Goal: Task Accomplishment & Management: Use online tool/utility

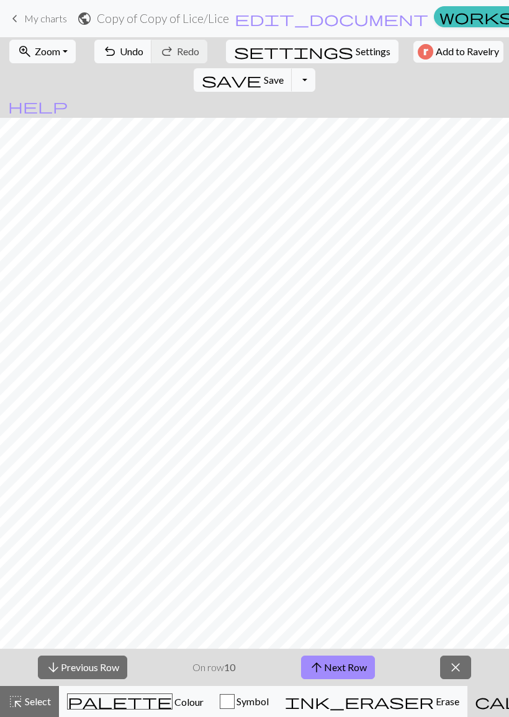
click at [283, 74] on span "Save" at bounding box center [274, 80] width 20 height 12
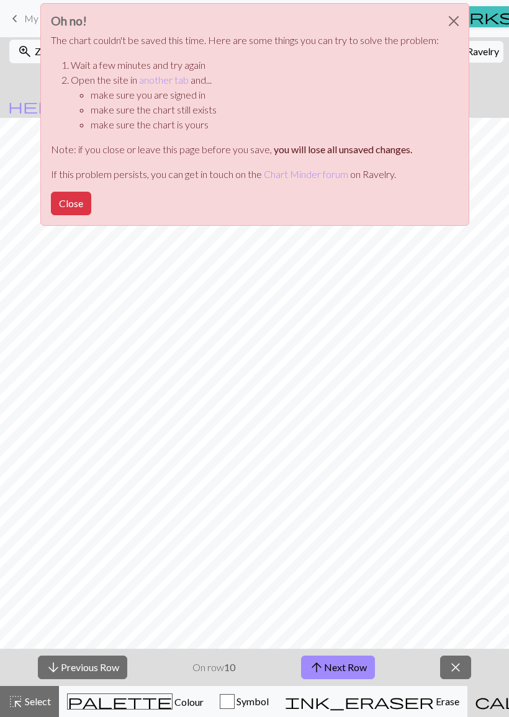
click at [68, 205] on button "Close" at bounding box center [71, 204] width 40 height 24
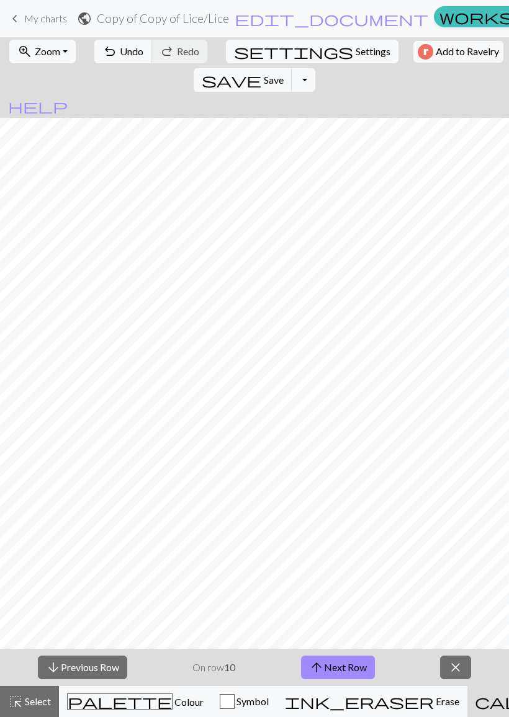
click at [315, 68] on button "Toggle Dropdown" at bounding box center [303, 80] width 24 height 24
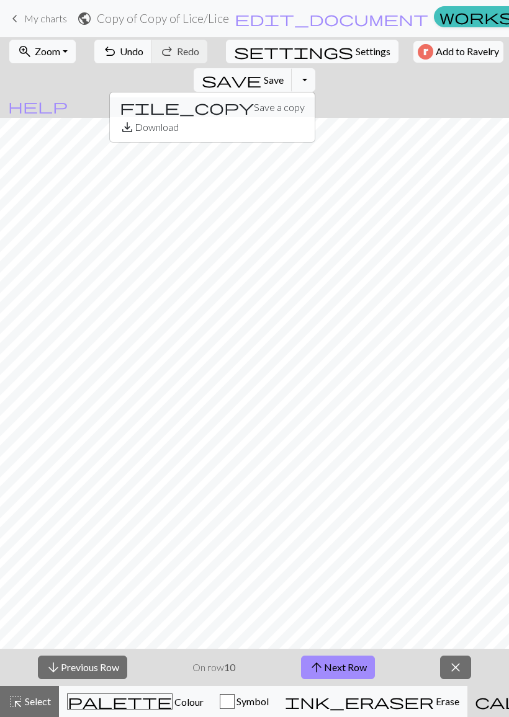
click at [314, 97] on button "file_copy Save a copy" at bounding box center [212, 107] width 205 height 20
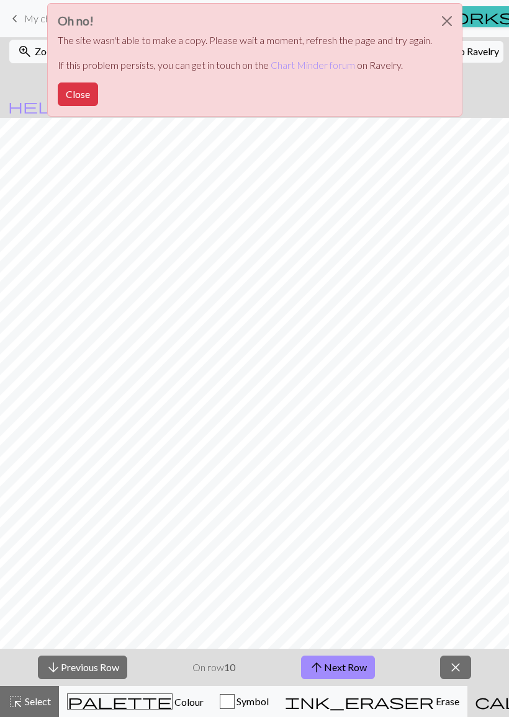
click at [84, 97] on button "Close" at bounding box center [78, 94] width 40 height 24
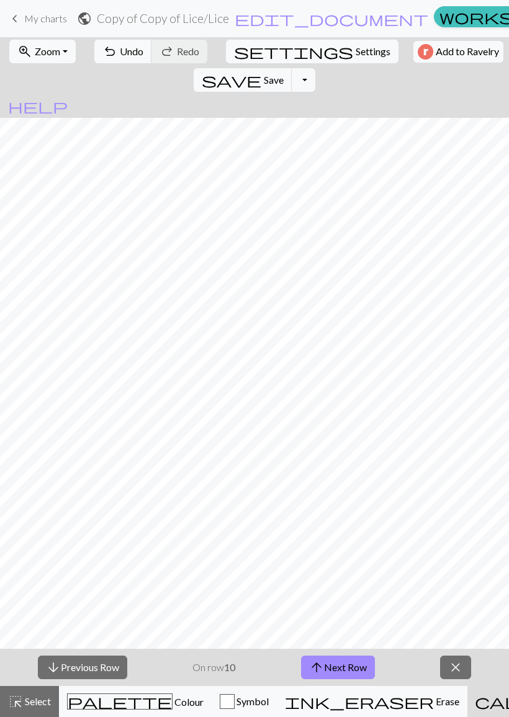
click at [172, 696] on span "Colour" at bounding box center [187, 702] width 31 height 12
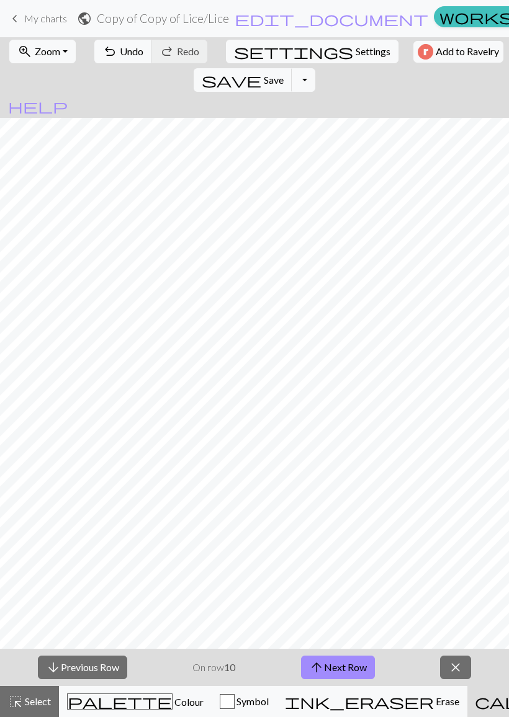
click at [172, 696] on span "Colour" at bounding box center [187, 702] width 31 height 12
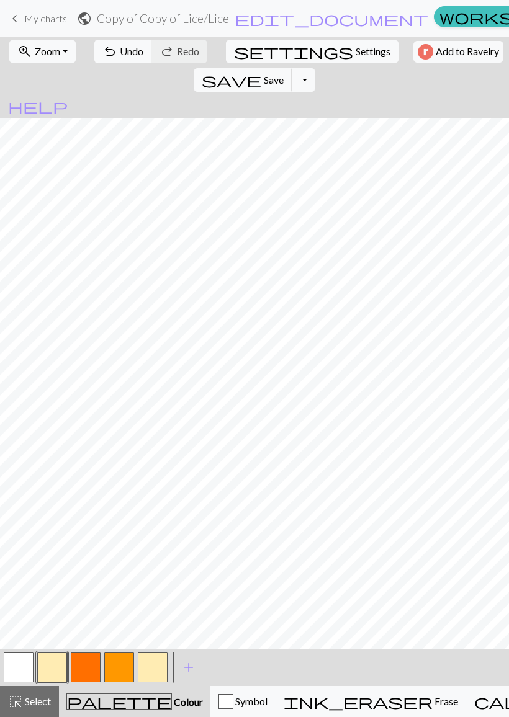
click at [283, 74] on span "Save" at bounding box center [274, 80] width 20 height 12
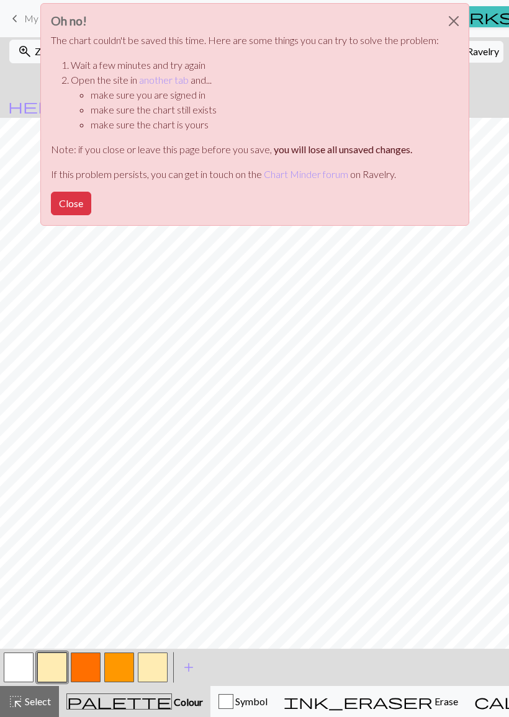
click at [76, 205] on button "Close" at bounding box center [71, 204] width 40 height 24
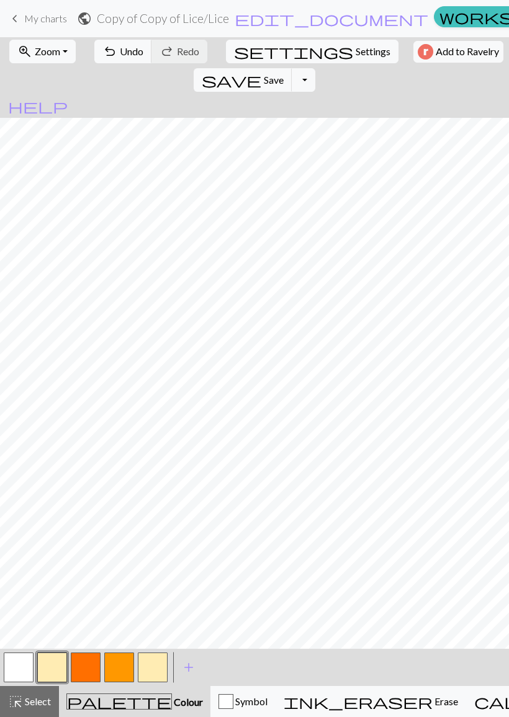
click at [315, 68] on button "Toggle Dropdown" at bounding box center [303, 80] width 24 height 24
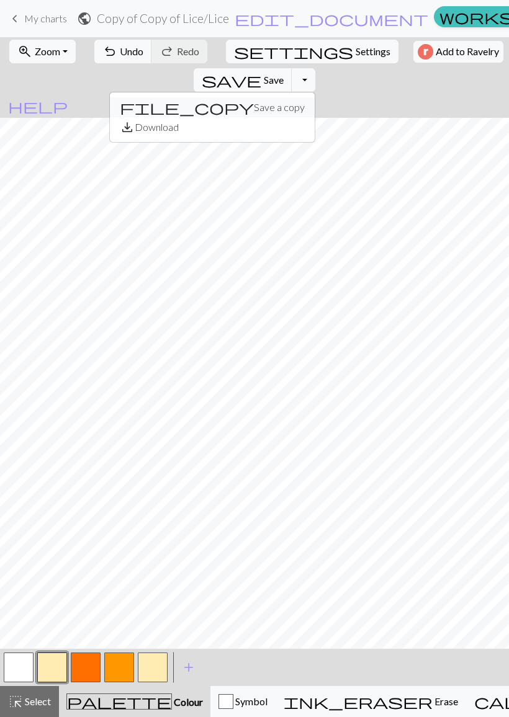
click at [314, 97] on button "file_copy Save a copy" at bounding box center [212, 107] width 205 height 20
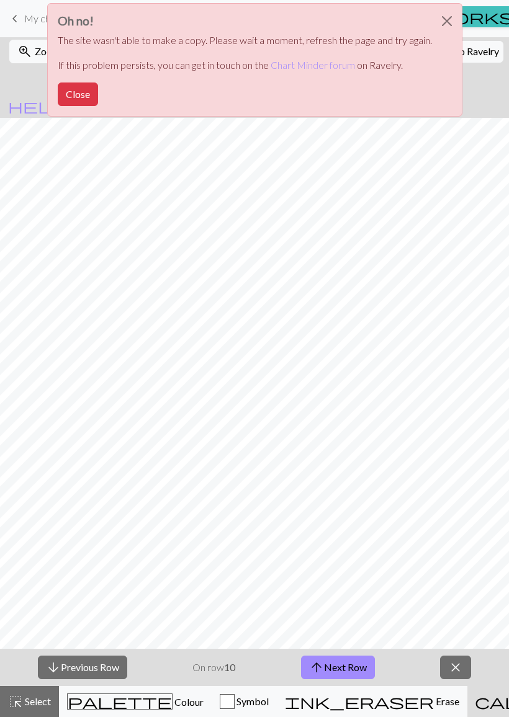
click at [78, 94] on button "Close" at bounding box center [78, 94] width 40 height 24
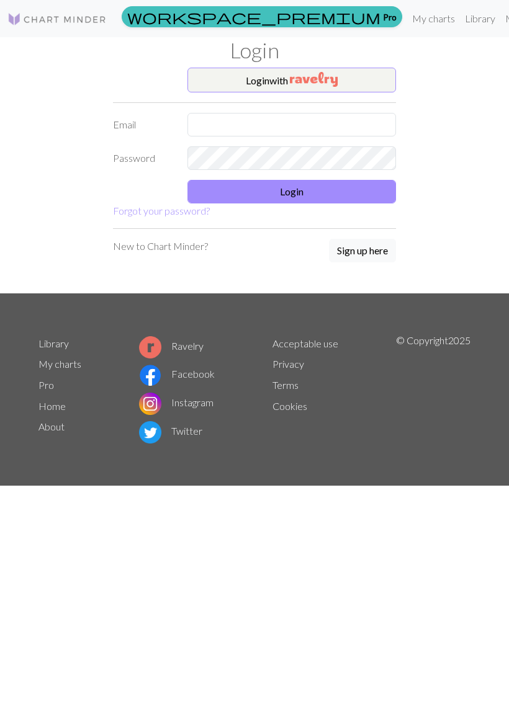
click at [314, 76] on img "button" at bounding box center [314, 79] width 48 height 15
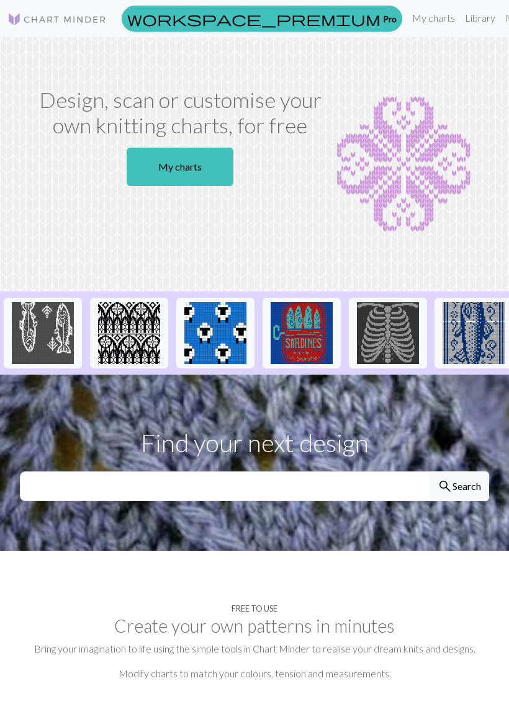
click at [407, 18] on link "My charts" at bounding box center [433, 18] width 53 height 25
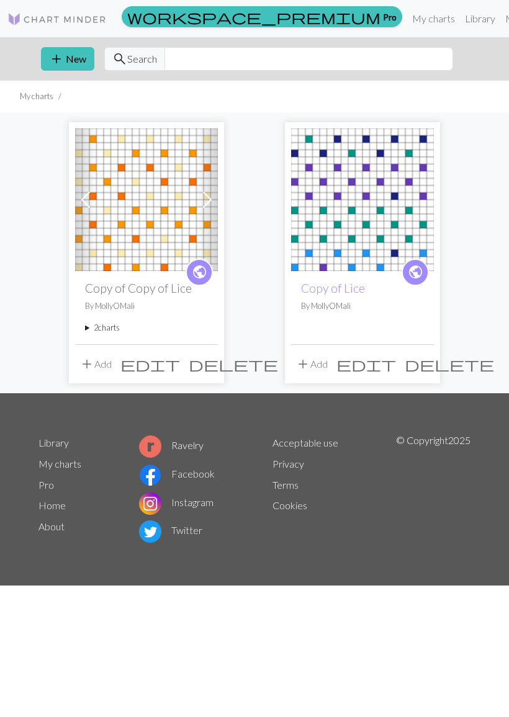
click at [109, 330] on summary "2 charts" at bounding box center [146, 328] width 123 height 12
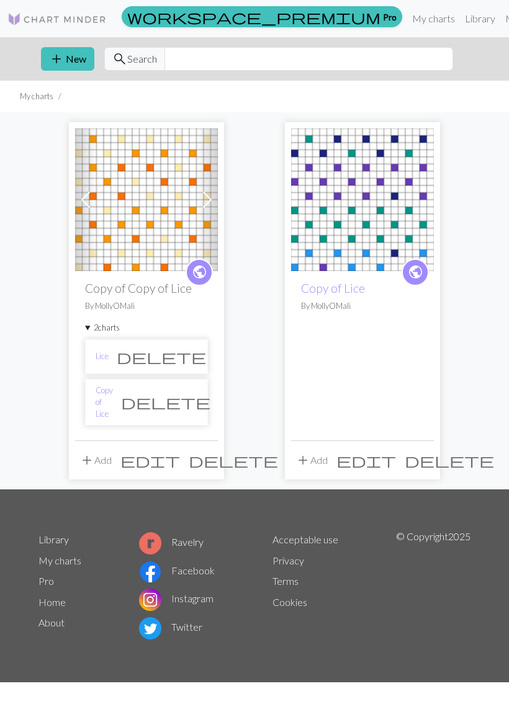
click at [173, 394] on button "delete" at bounding box center [165, 402] width 105 height 24
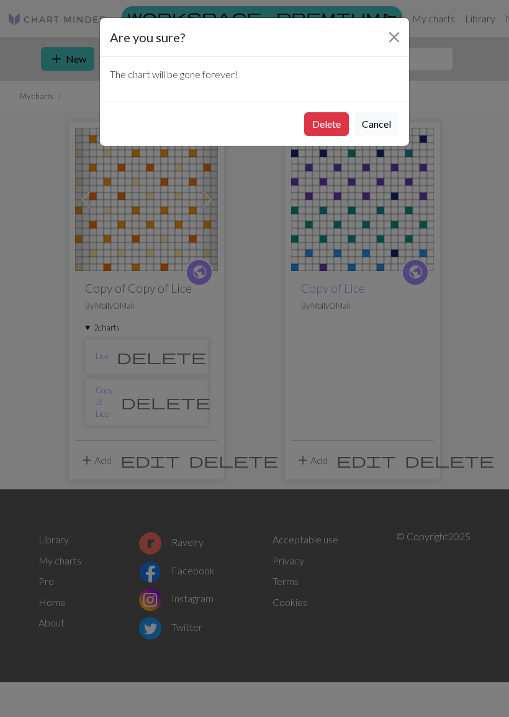
click at [378, 125] on button "Cancel" at bounding box center [375, 124] width 45 height 24
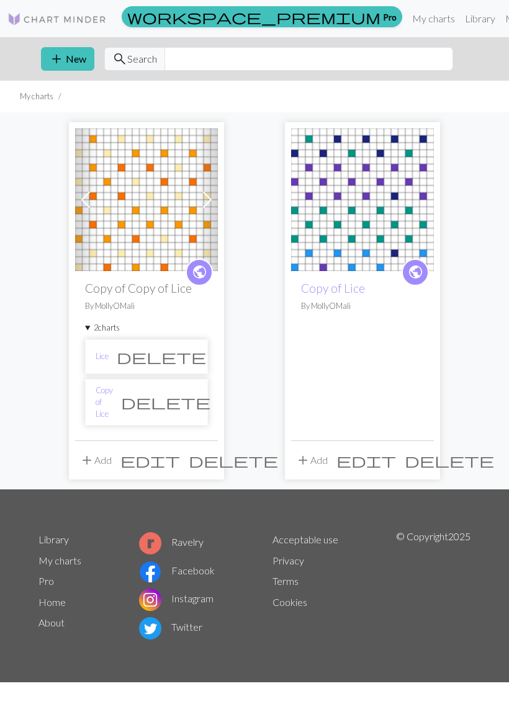
click at [111, 397] on link "Copy of Lice" at bounding box center [103, 402] width 17 height 36
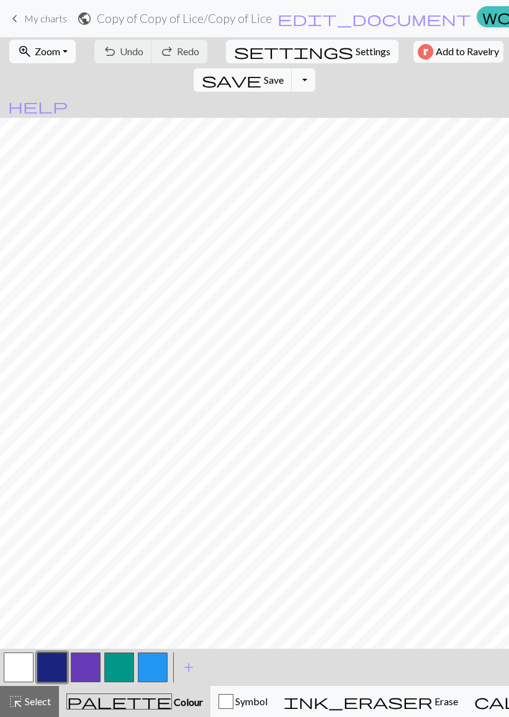
click at [18, 666] on button "button" at bounding box center [19, 667] width 30 height 30
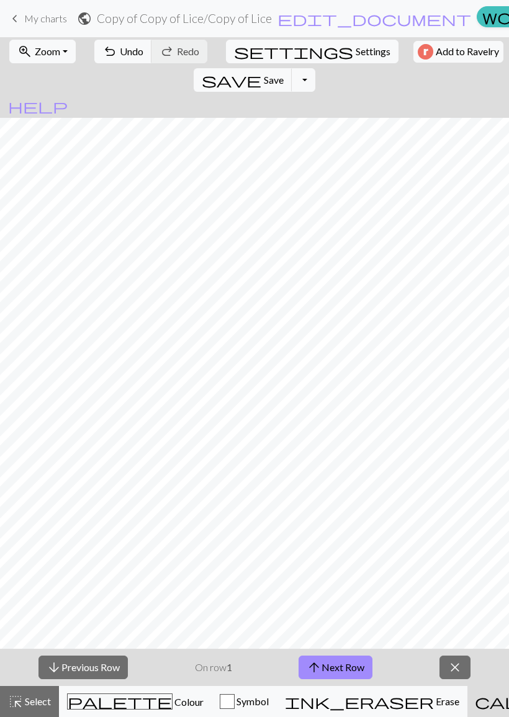
click at [172, 701] on span "Colour" at bounding box center [187, 702] width 31 height 12
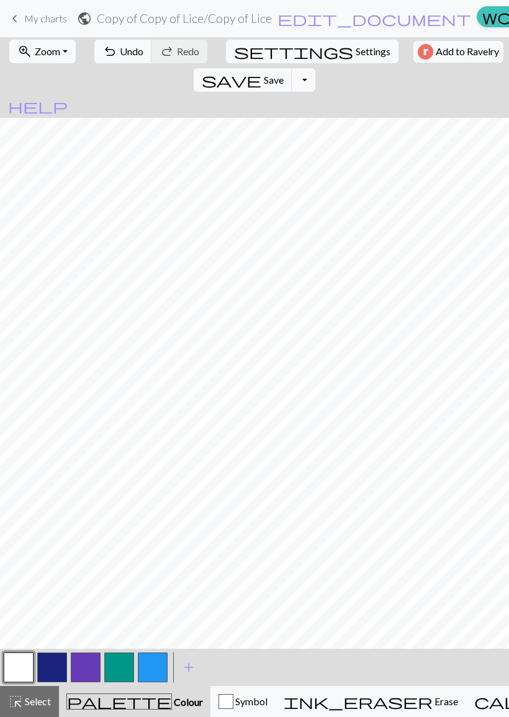
click at [120, 53] on span "Undo" at bounding box center [132, 51] width 24 height 12
click at [109, 53] on span "undo" at bounding box center [109, 51] width 15 height 17
click at [106, 60] on span "undo" at bounding box center [109, 51] width 15 height 17
click at [105, 60] on span "undo" at bounding box center [109, 51] width 15 height 17
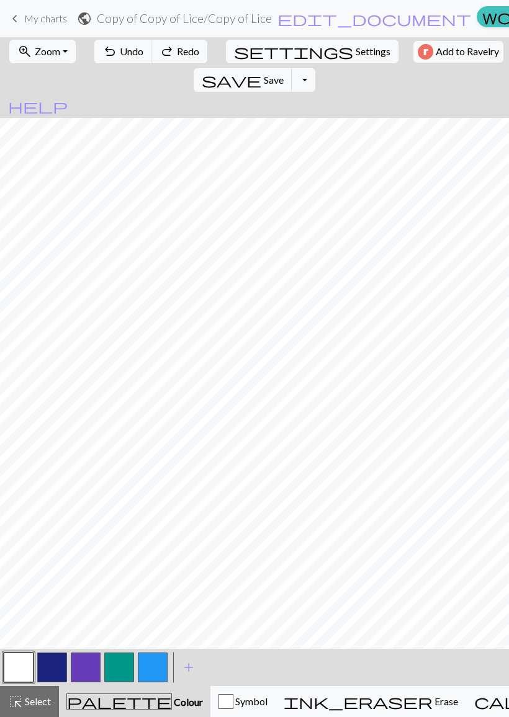
click at [106, 61] on button "undo Undo Undo" at bounding box center [123, 52] width 58 height 24
click at [106, 60] on span "undo" at bounding box center [109, 51] width 15 height 17
click at [105, 61] on button "undo Undo Undo" at bounding box center [123, 52] width 58 height 24
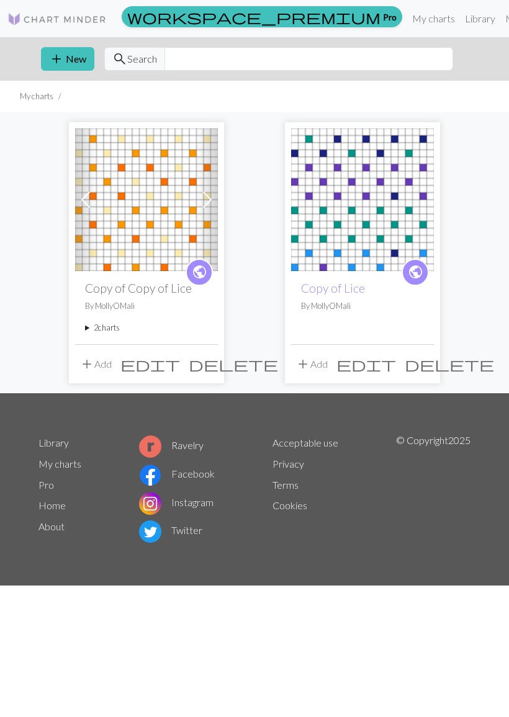
click at [144, 201] on img at bounding box center [146, 199] width 143 height 143
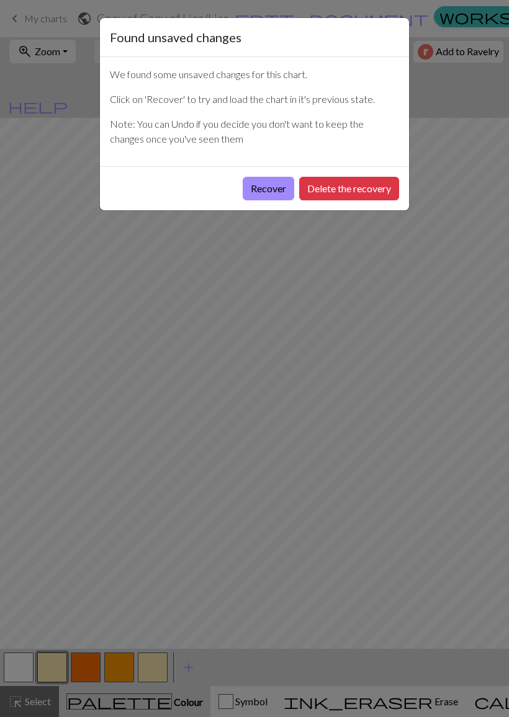
click at [262, 187] on button "Recover" at bounding box center [267, 189] width 51 height 24
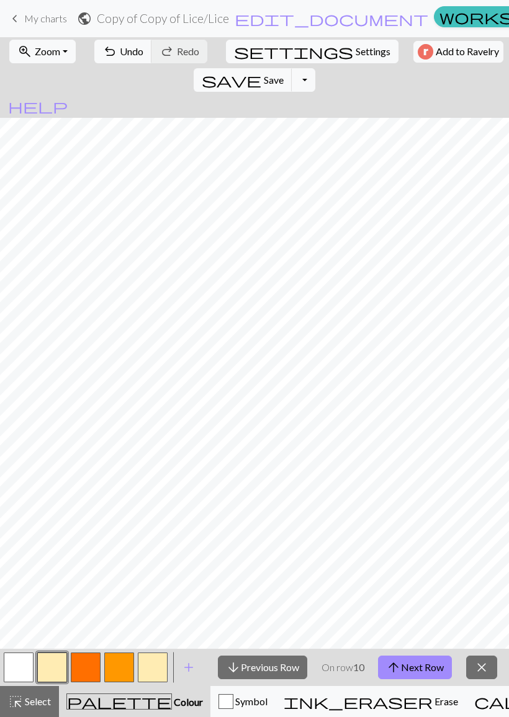
click at [22, 701] on span "highlight_alt" at bounding box center [15, 701] width 15 height 17
click at [31, 704] on span "Select" at bounding box center [37, 701] width 28 height 12
click at [355, 51] on span "Settings" at bounding box center [372, 51] width 35 height 15
select select "aran"
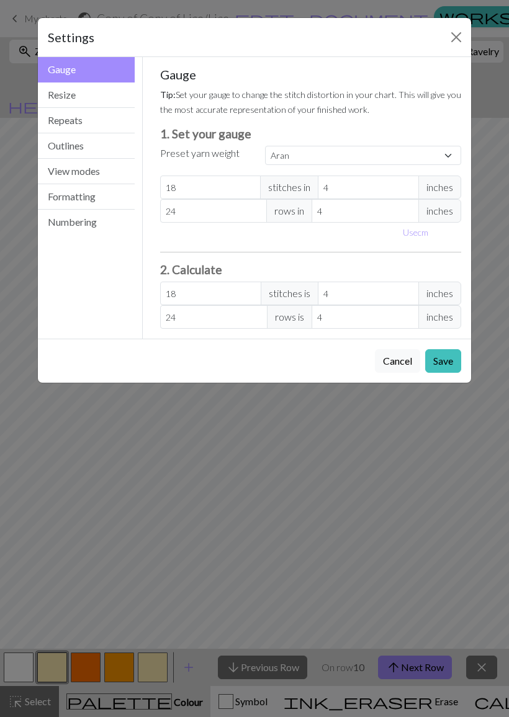
click at [62, 118] on button "Repeats" at bounding box center [86, 120] width 97 height 25
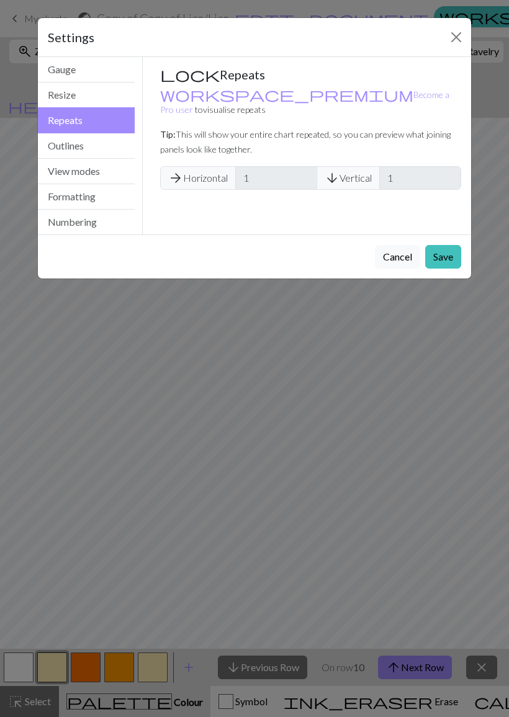
click at [56, 198] on button "Formatting" at bounding box center [86, 196] width 97 height 25
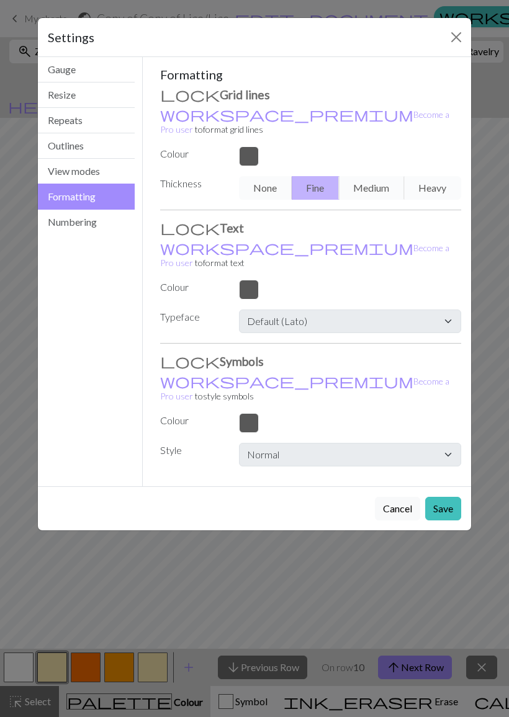
click at [61, 68] on button "Gauge" at bounding box center [86, 69] width 97 height 25
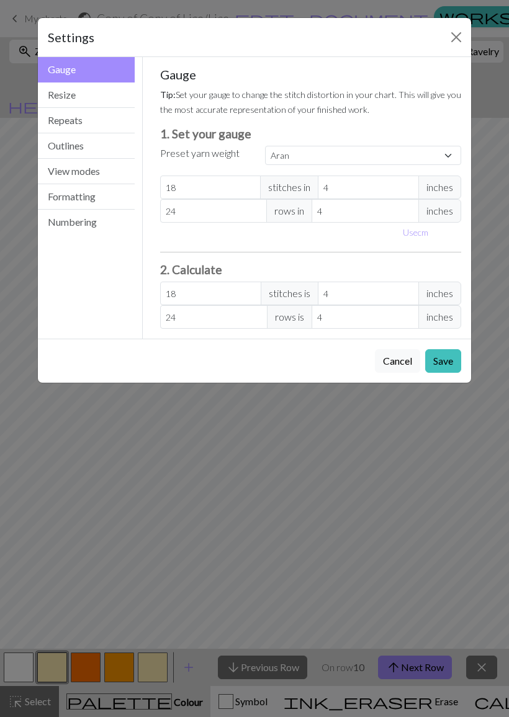
click at [61, 97] on button "Resize" at bounding box center [86, 94] width 97 height 25
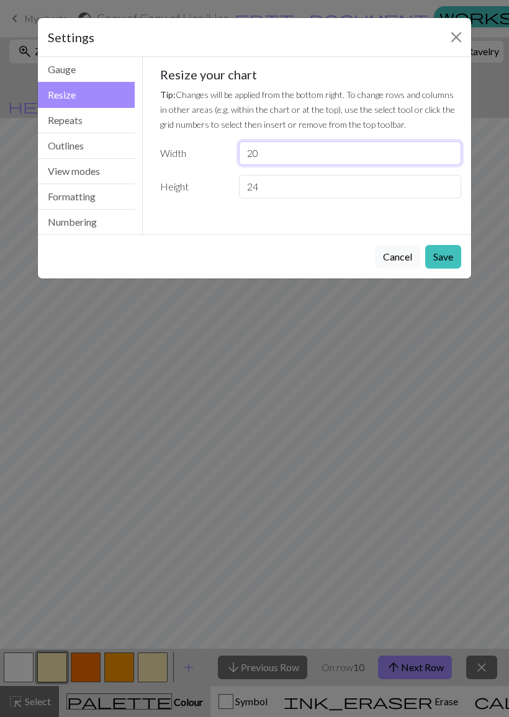
click at [278, 149] on input "20" at bounding box center [350, 153] width 222 height 24
type input "2"
type input "75"
click at [445, 255] on button "Save" at bounding box center [443, 257] width 36 height 24
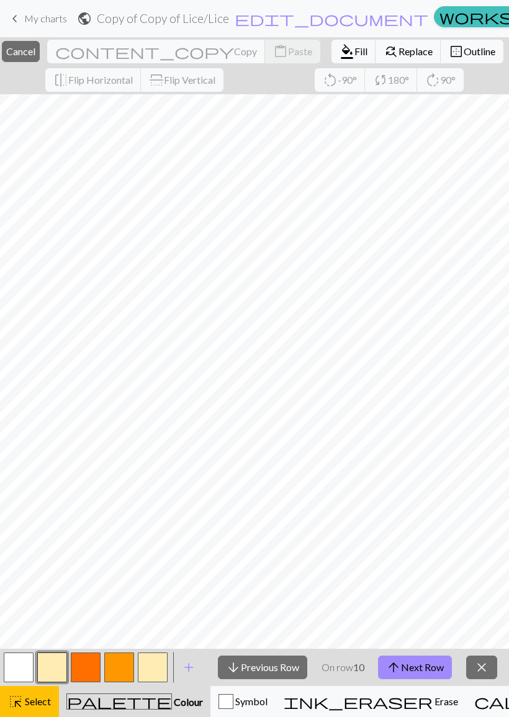
click at [35, 51] on span "Cancel" at bounding box center [20, 51] width 29 height 12
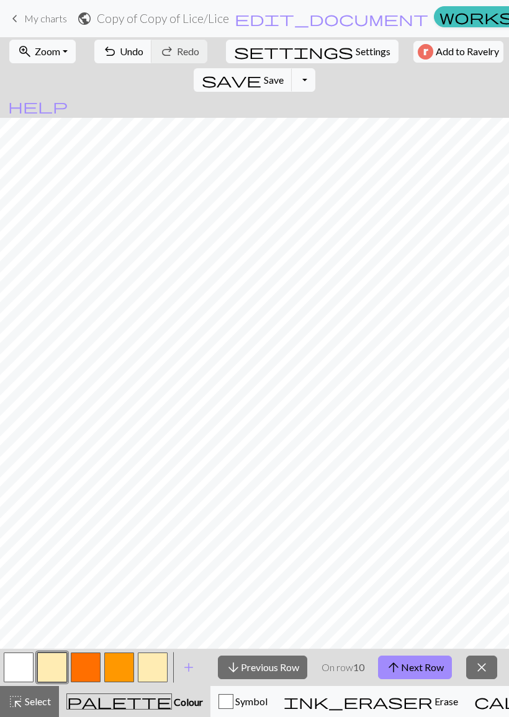
click at [124, 53] on span "Undo" at bounding box center [132, 51] width 24 height 12
